Goal: Task Accomplishment & Management: Use online tool/utility

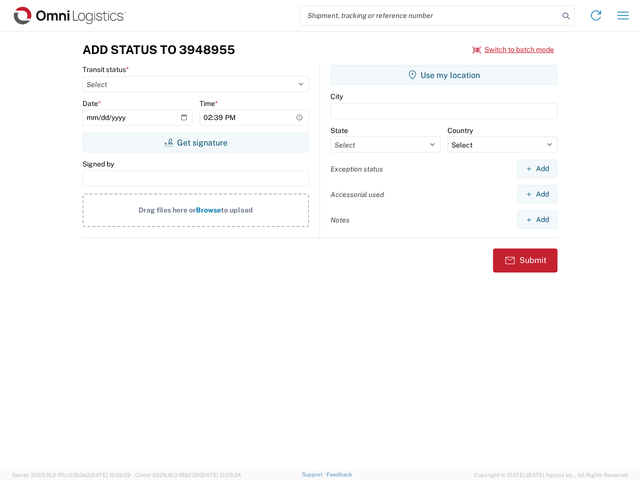
click at [430, 16] on input "search" at bounding box center [429, 15] width 259 height 19
click at [566, 16] on icon at bounding box center [566, 16] width 14 height 14
click at [596, 16] on icon at bounding box center [596, 16] width 16 height 16
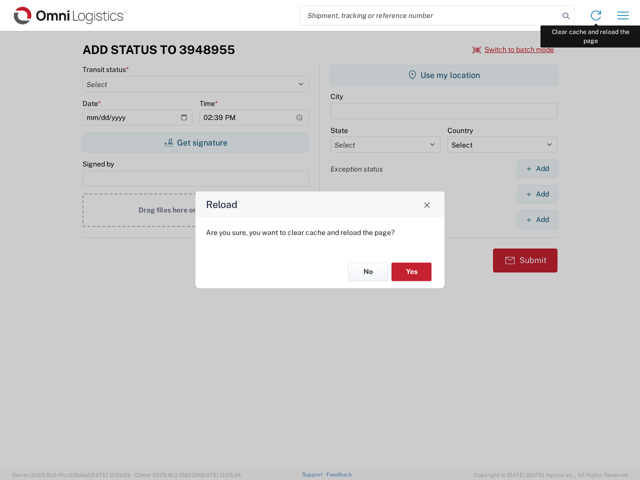
click at [623, 16] on div "Reload Are you sure, you want to clear cache and reload the page? No Yes" at bounding box center [320, 240] width 640 height 480
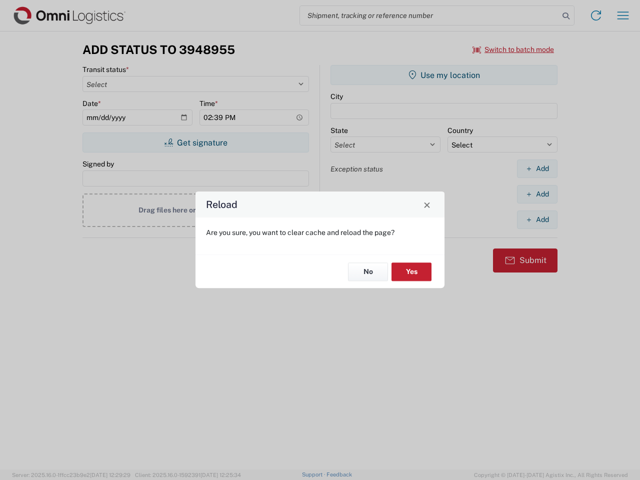
click at [514, 50] on div "Reload Are you sure, you want to clear cache and reload the page? No Yes" at bounding box center [320, 240] width 640 height 480
click at [196, 143] on div "Reload Are you sure, you want to clear cache and reload the page? No Yes" at bounding box center [320, 240] width 640 height 480
click at [444, 75] on div "Reload Are you sure, you want to clear cache and reload the page? No Yes" at bounding box center [320, 240] width 640 height 480
click at [537, 169] on div "Reload Are you sure, you want to clear cache and reload the page? No Yes" at bounding box center [320, 240] width 640 height 480
click at [537, 194] on div "Reload Are you sure, you want to clear cache and reload the page? No Yes" at bounding box center [320, 240] width 640 height 480
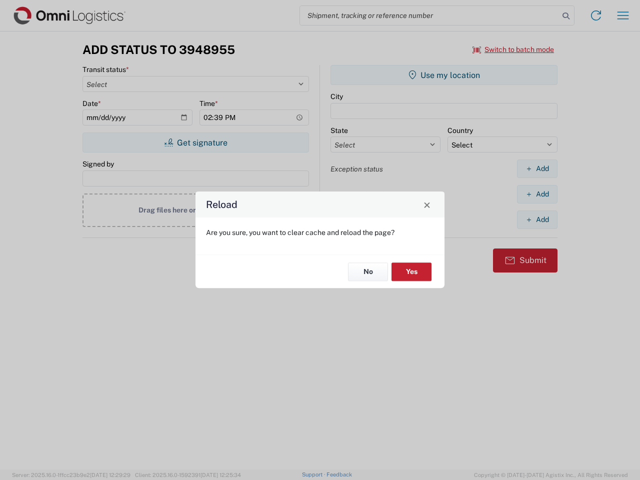
click at [537, 220] on div "Reload Are you sure, you want to clear cache and reload the page? No Yes" at bounding box center [320, 240] width 640 height 480
